Goal: Book appointment/travel/reservation

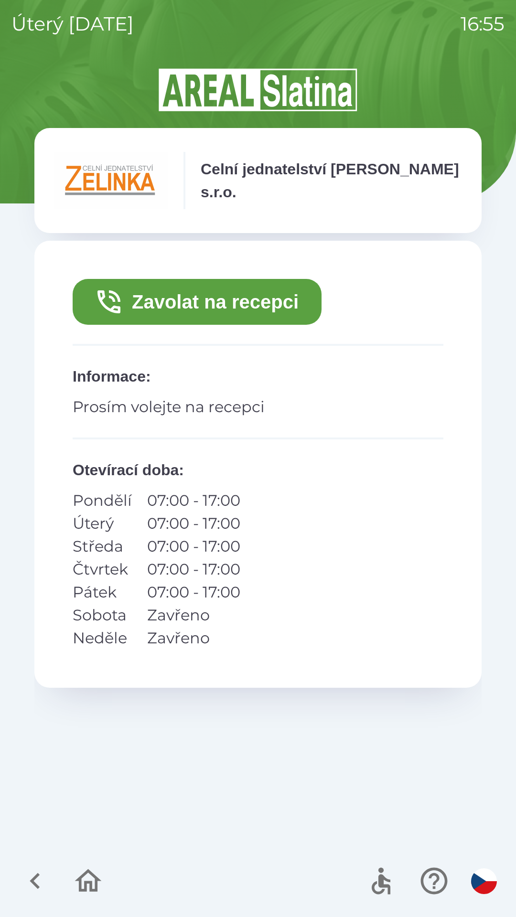
click at [184, 300] on button "Zavolat na recepci" at bounding box center [197, 302] width 249 height 46
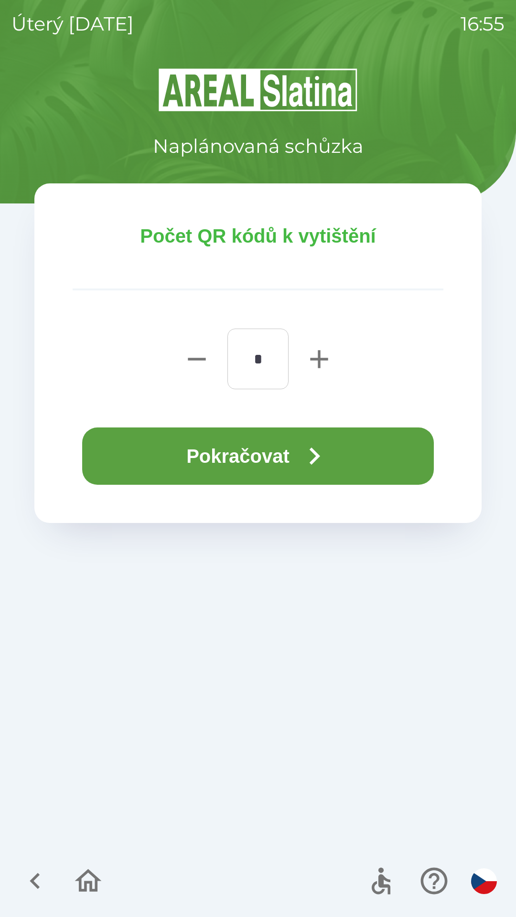
click at [248, 447] on button "Pokračovat" at bounding box center [257, 455] width 351 height 57
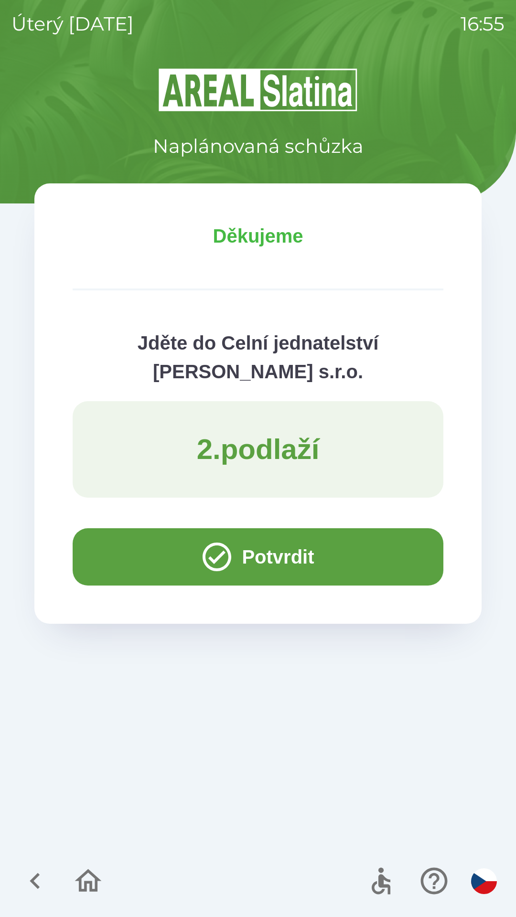
click at [300, 556] on button "Potvrdit" at bounding box center [258, 556] width 370 height 57
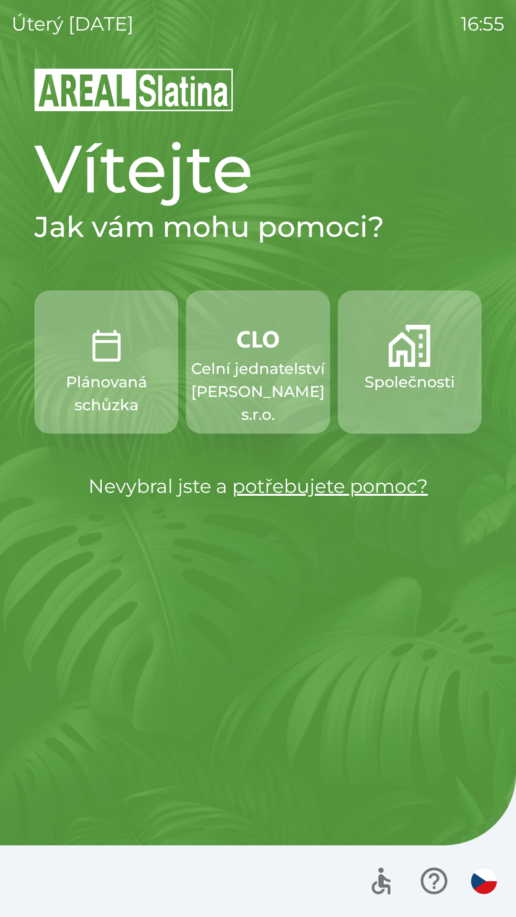
click at [399, 396] on button "Společnosti" at bounding box center [410, 361] width 144 height 143
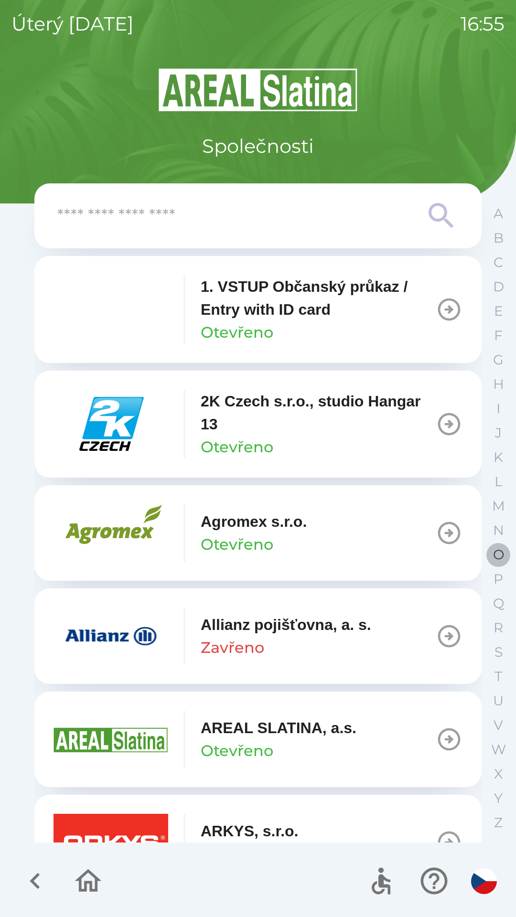
click at [502, 548] on p "O" at bounding box center [498, 554] width 11 height 17
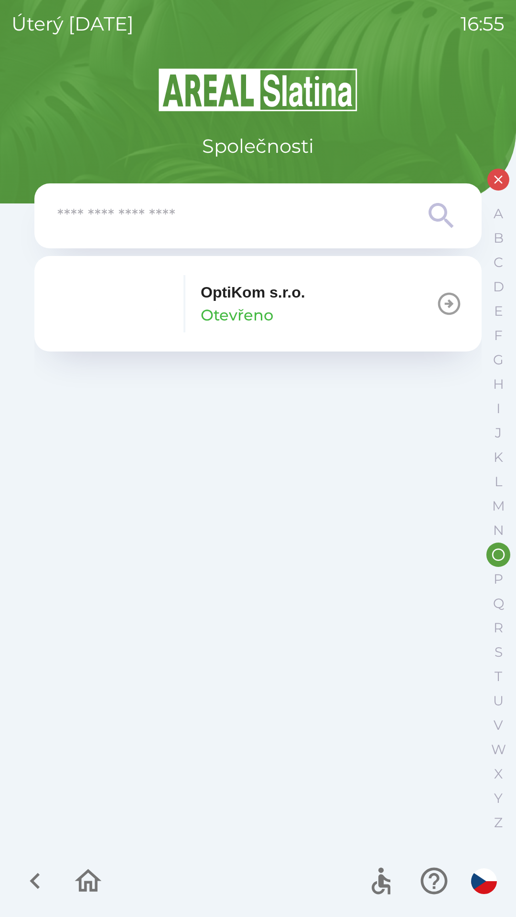
click at [313, 314] on button "OptiKom s.r.o. Otevřeno" at bounding box center [257, 303] width 447 height 95
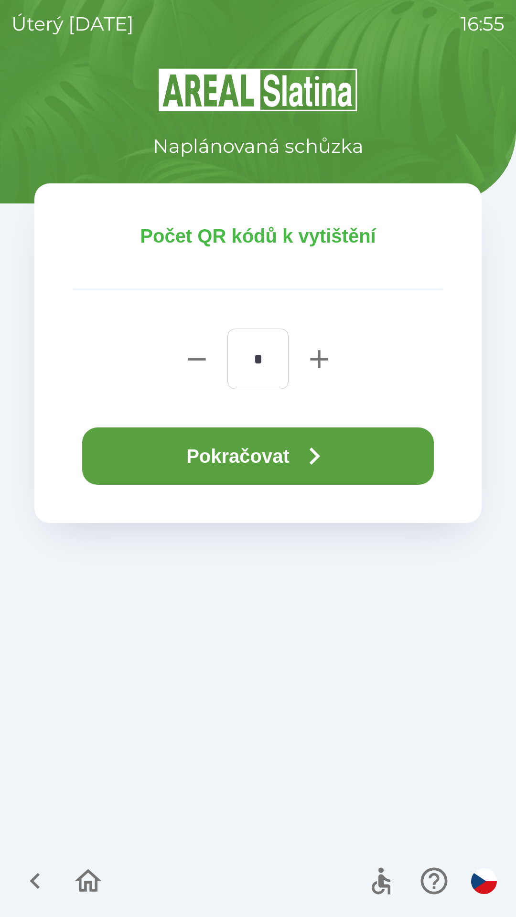
click at [270, 445] on button "Pokračovat" at bounding box center [257, 455] width 351 height 57
